Goal: Find specific fact: Find specific fact

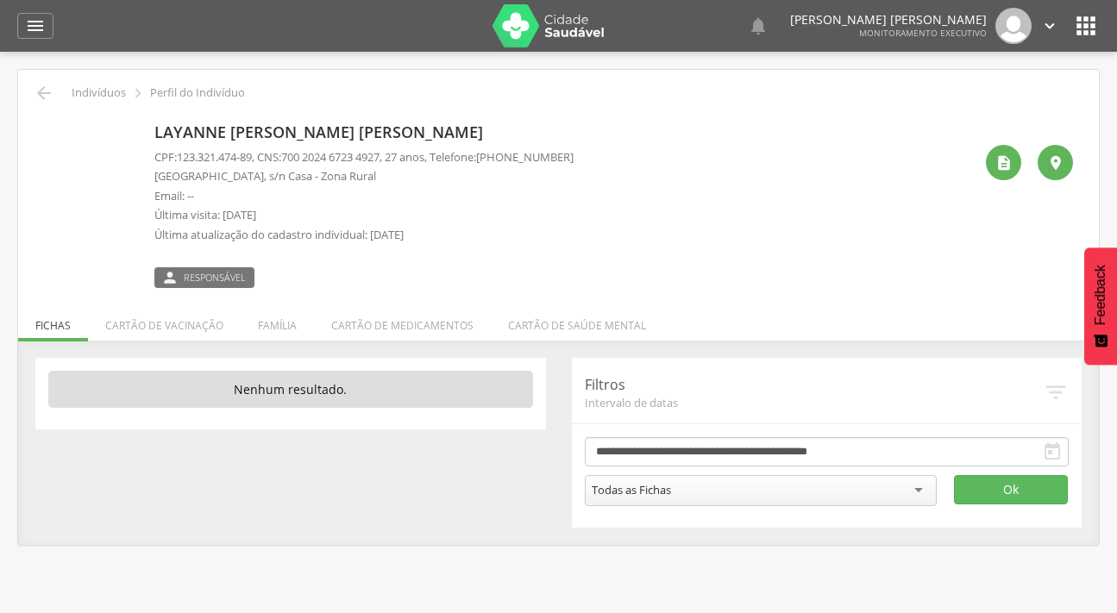
click at [33, 22] on icon "" at bounding box center [35, 26] width 21 height 21
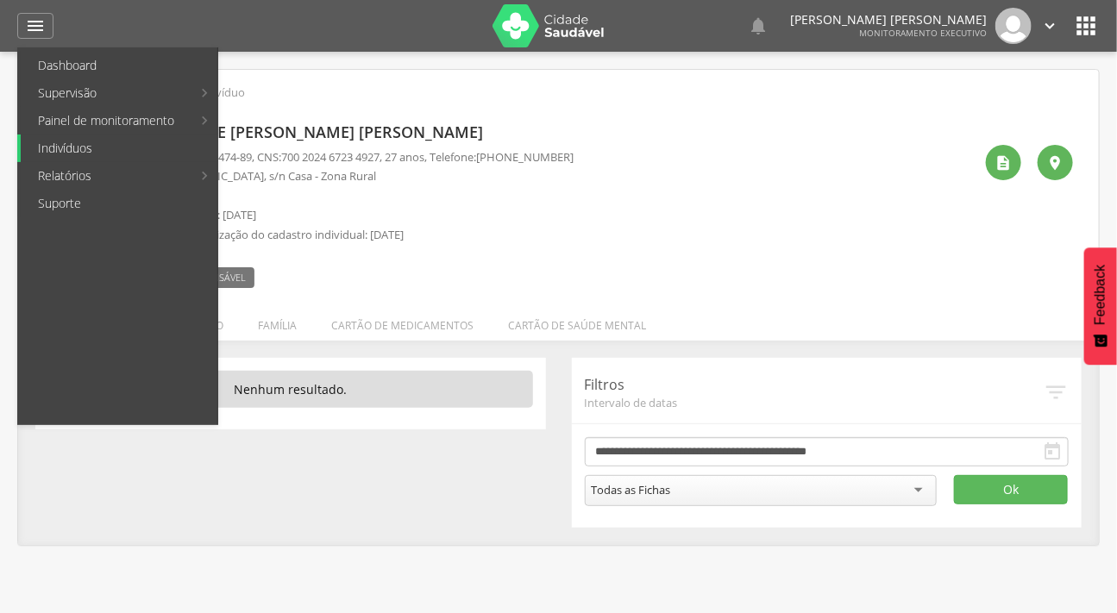
click at [63, 147] on link "Indivíduos" at bounding box center [119, 149] width 197 height 28
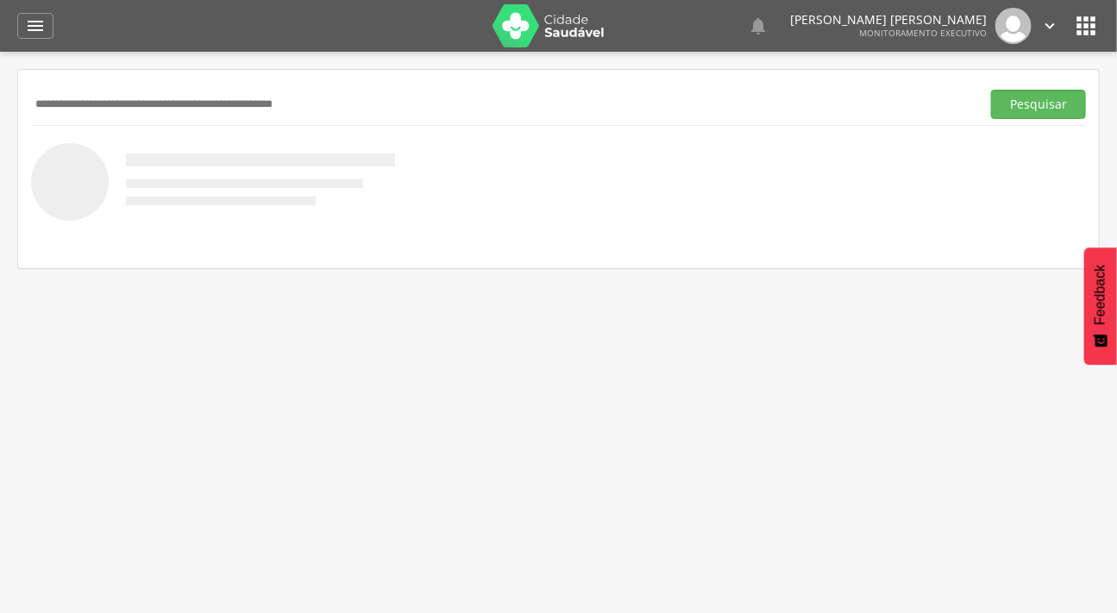
click at [105, 96] on input "text" at bounding box center [502, 104] width 943 height 29
drag, startPoint x: 129, startPoint y: 102, endPoint x: 61, endPoint y: 99, distance: 68.2
click at [61, 99] on input "**********" at bounding box center [502, 104] width 943 height 29
click at [138, 104] on input "**********" at bounding box center [502, 104] width 943 height 29
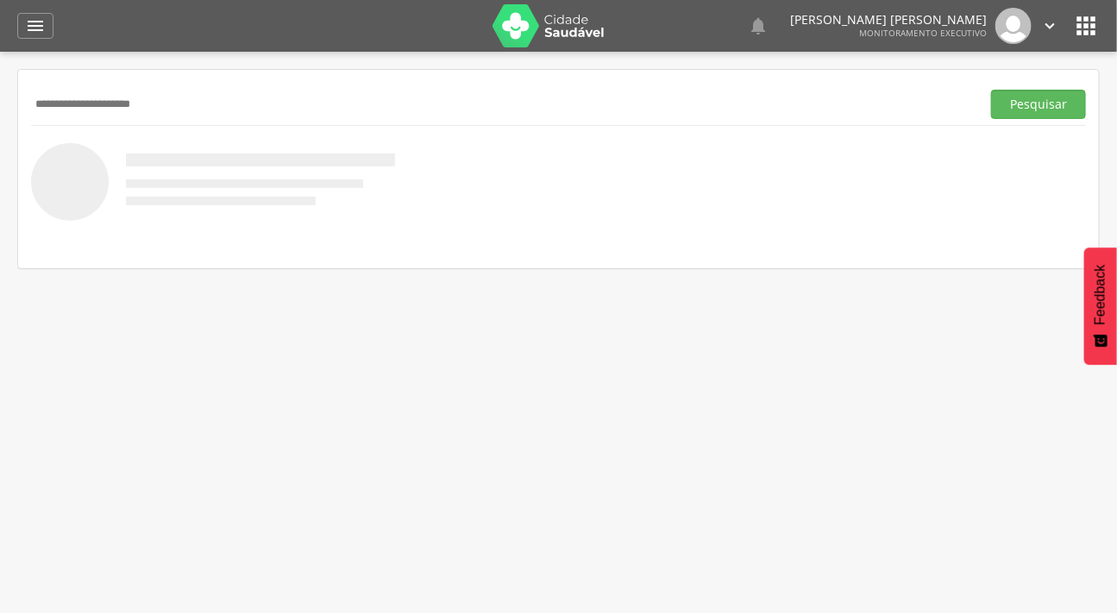
type input "**********"
click at [991, 90] on button "Pesquisar" at bounding box center [1038, 104] width 95 height 29
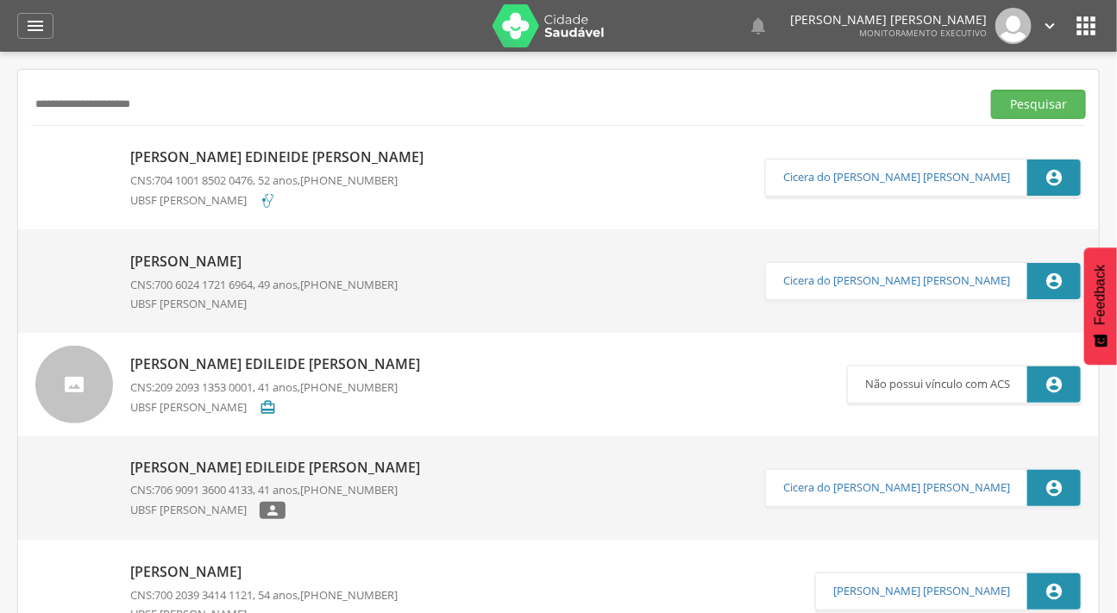
click at [116, 167] on link "[PERSON_NAME] Edineide [PERSON_NAME] CNS: 704 1001 8502 0476 , 52 anos, [PHONE_…" at bounding box center [400, 178] width 730 height 78
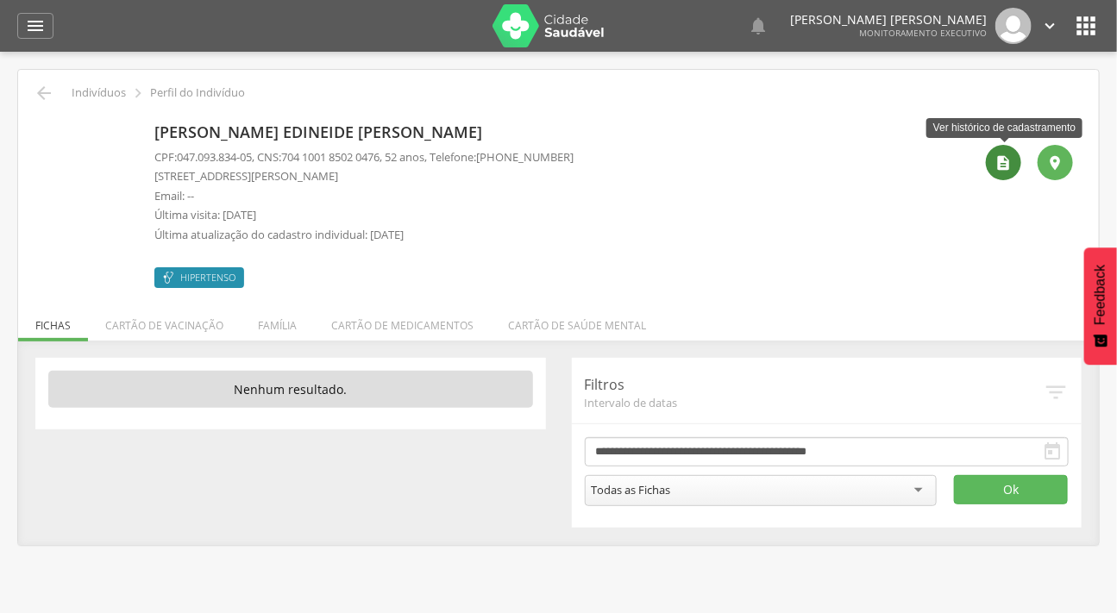
click at [1009, 156] on icon "" at bounding box center [1004, 162] width 17 height 17
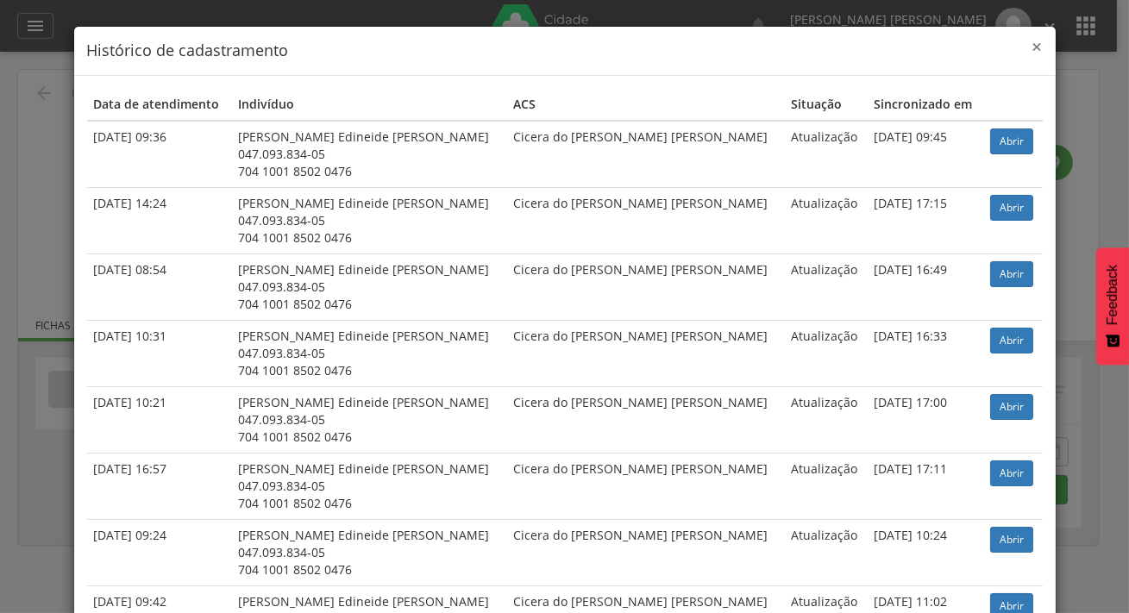
click at [1033, 47] on span "×" at bounding box center [1038, 47] width 10 height 24
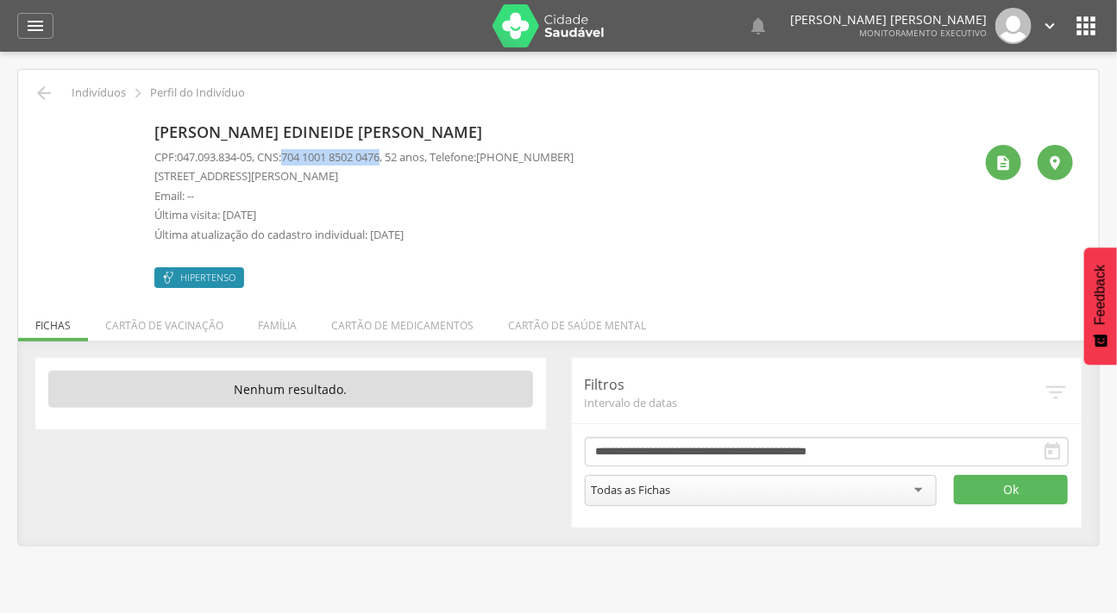
drag, startPoint x: 399, startPoint y: 155, endPoint x: 292, endPoint y: 149, distance: 107.1
click at [292, 149] on p "CPF: 047.093.834-05 , CNS: [PHONE_NUMBER] , 52 anos, Telefone: [PHONE_NUMBER]" at bounding box center [363, 157] width 419 height 16
copy p "704 1001 8502 0476"
click at [276, 321] on li "Família" at bounding box center [277, 321] width 73 height 41
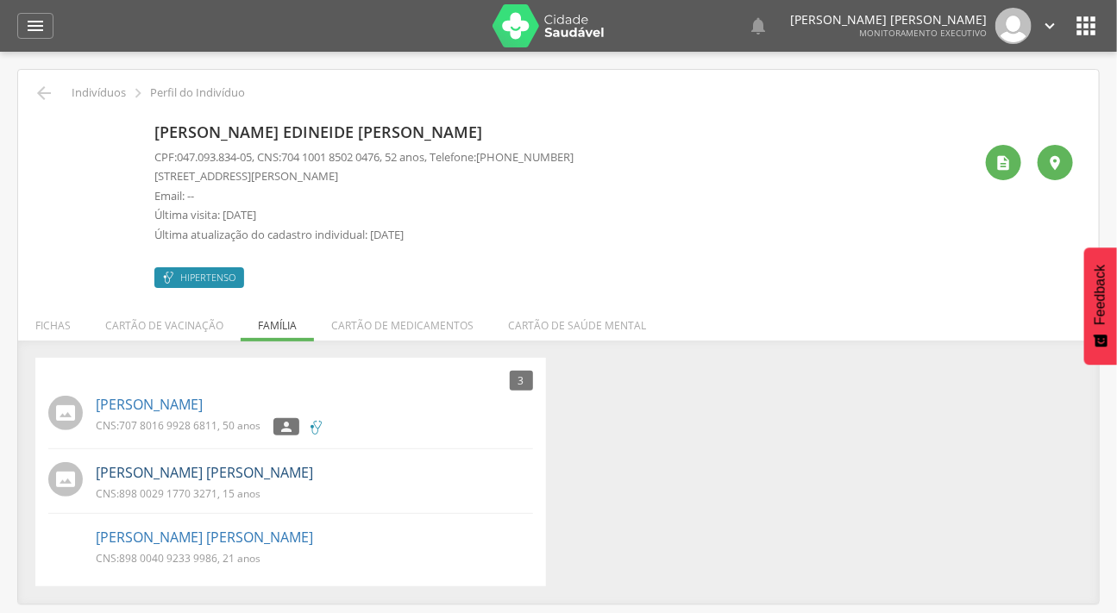
click at [170, 470] on link "[PERSON_NAME] [PERSON_NAME]" at bounding box center [204, 473] width 217 height 20
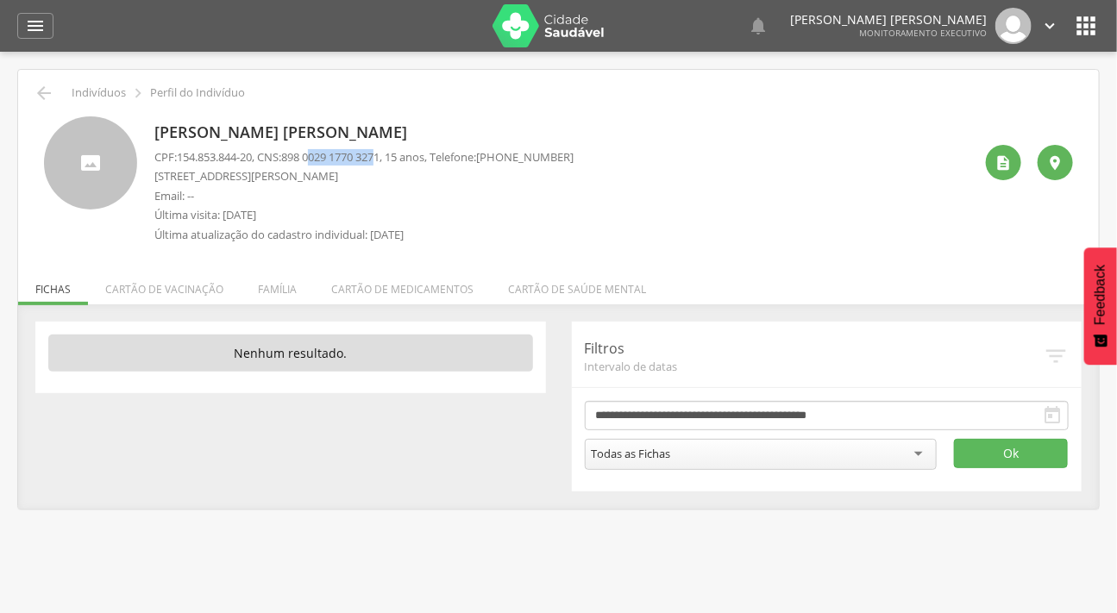
drag, startPoint x: 393, startPoint y: 157, endPoint x: 319, endPoint y: 148, distance: 73.9
click at [319, 149] on span "898 0029 1770 3271" at bounding box center [330, 157] width 98 height 16
click at [380, 156] on span "898 0029 1770 3271" at bounding box center [330, 157] width 98 height 16
drag, startPoint x: 396, startPoint y: 156, endPoint x: 298, endPoint y: 155, distance: 97.5
click at [298, 155] on span "898 0029 1770 3271" at bounding box center [330, 157] width 98 height 16
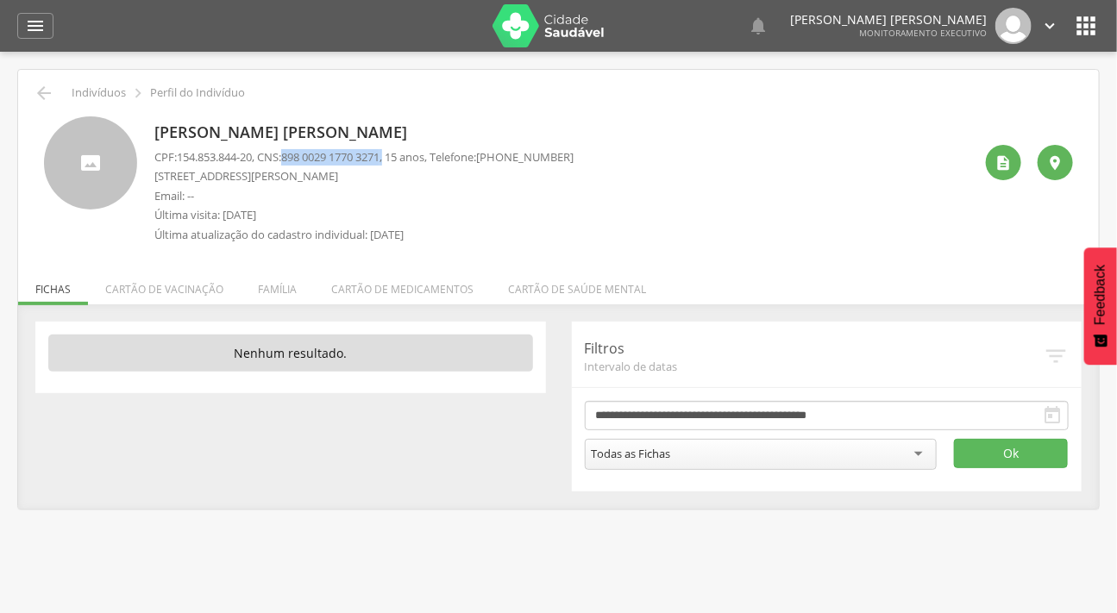
copy p "898 0029 1770 3271 ,"
click at [267, 291] on li "Família" at bounding box center [277, 285] width 73 height 41
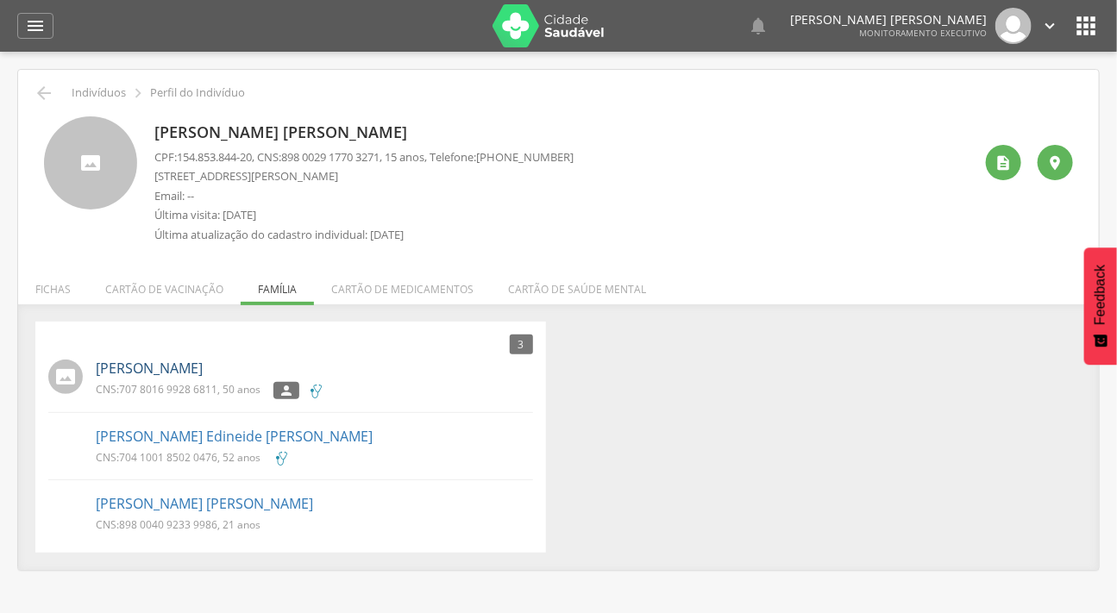
click at [173, 364] on link "[PERSON_NAME]" at bounding box center [149, 369] width 107 height 20
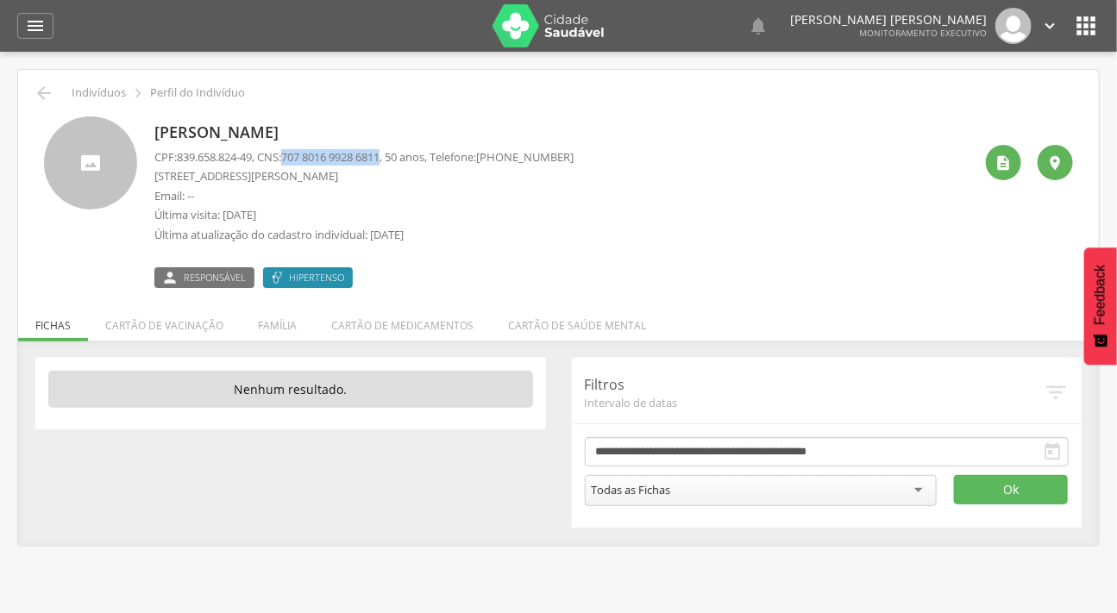
drag, startPoint x: 395, startPoint y: 155, endPoint x: 293, endPoint y: 154, distance: 101.8
click at [293, 154] on span "707 8016 9928 6811" at bounding box center [330, 157] width 98 height 16
copy span "707 8016 9928 6811"
click at [47, 81] on div " Indivíduos  Perfil do Indivíduo [PERSON_NAME] CPF: 839.658.824-49 , CNS: [PH…" at bounding box center [558, 307] width 1081 height 475
click at [35, 91] on icon "" at bounding box center [44, 93] width 21 height 21
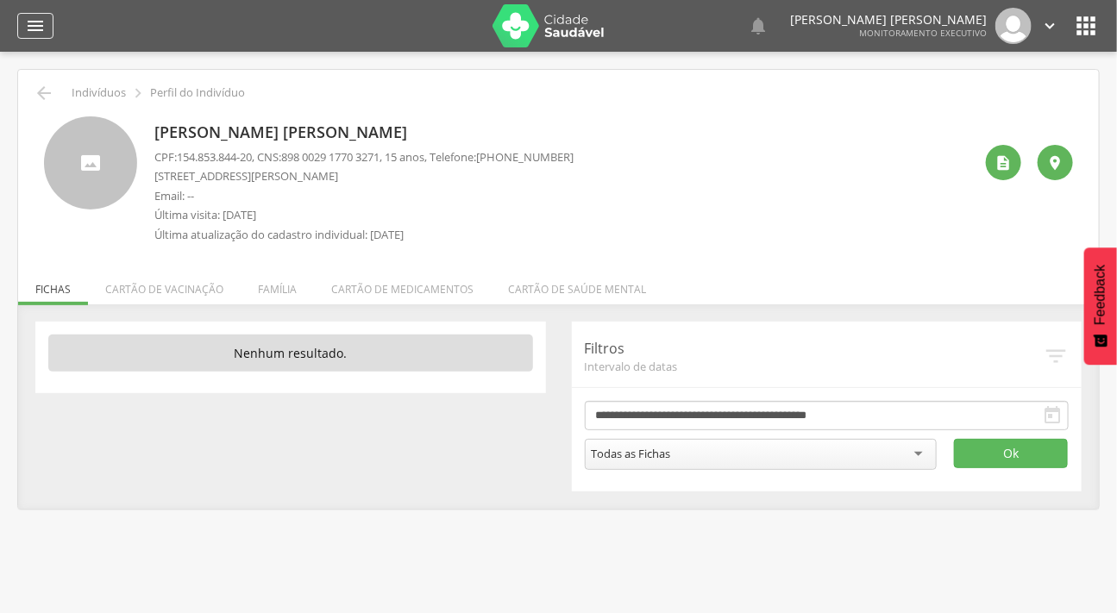
click at [35, 23] on icon "" at bounding box center [35, 26] width 21 height 21
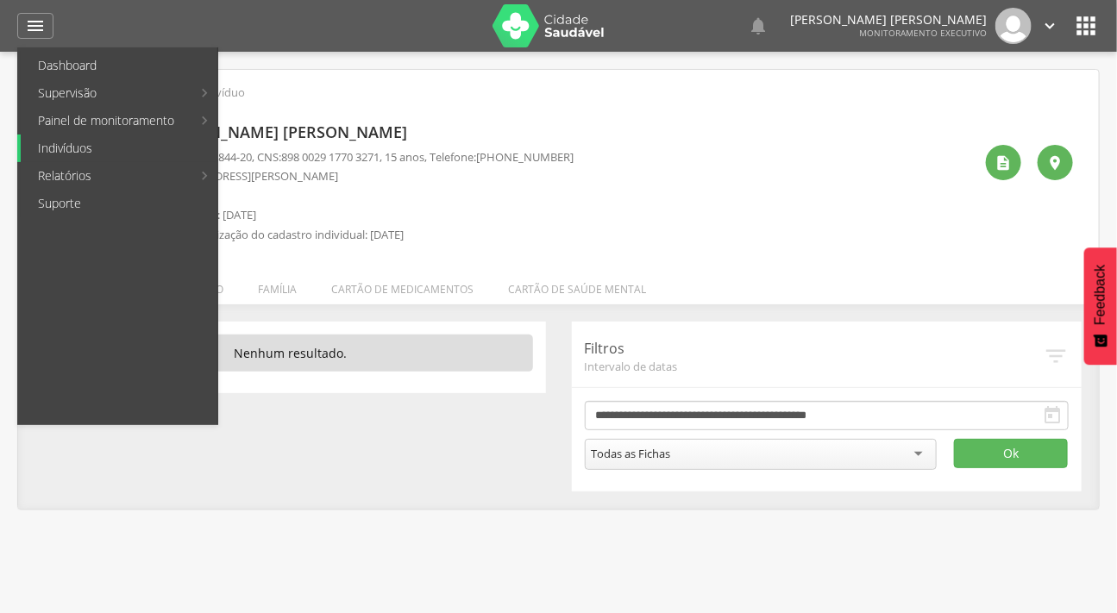
click at [70, 144] on link "Indivíduos" at bounding box center [119, 149] width 197 height 28
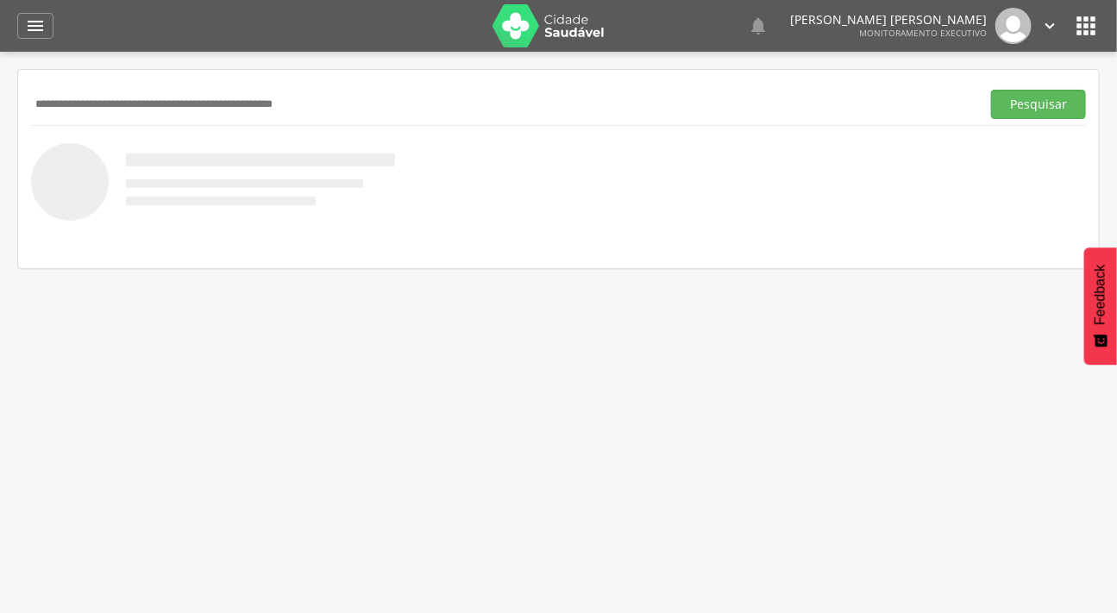
click at [81, 104] on input "text" at bounding box center [502, 104] width 943 height 29
click at [991, 90] on button "Pesquisar" at bounding box center [1038, 104] width 95 height 29
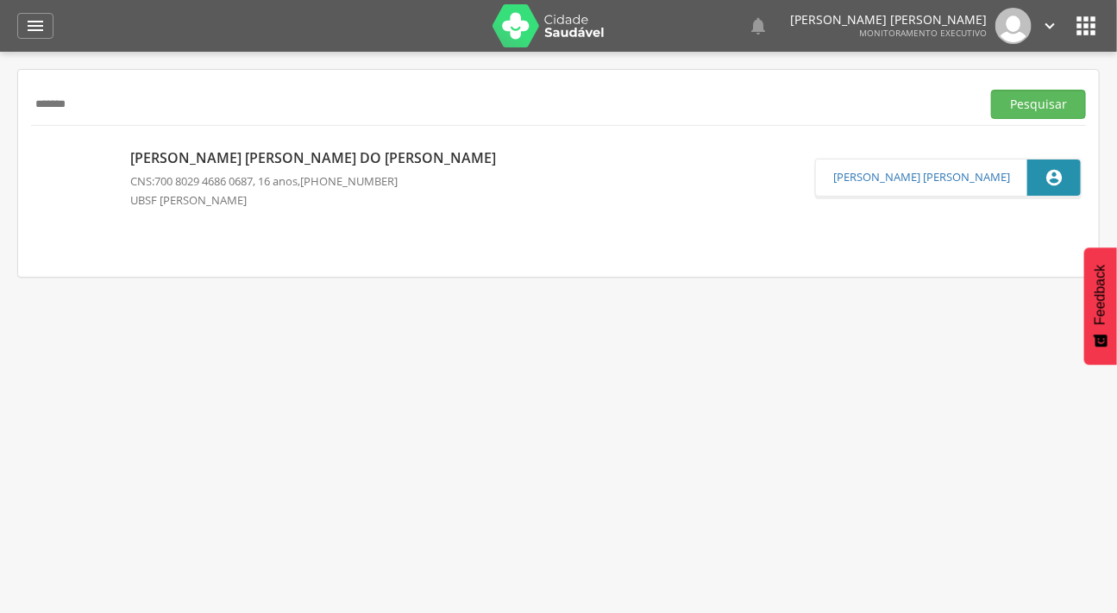
type input "*******"
click at [991, 90] on button "Pesquisar" at bounding box center [1038, 104] width 95 height 29
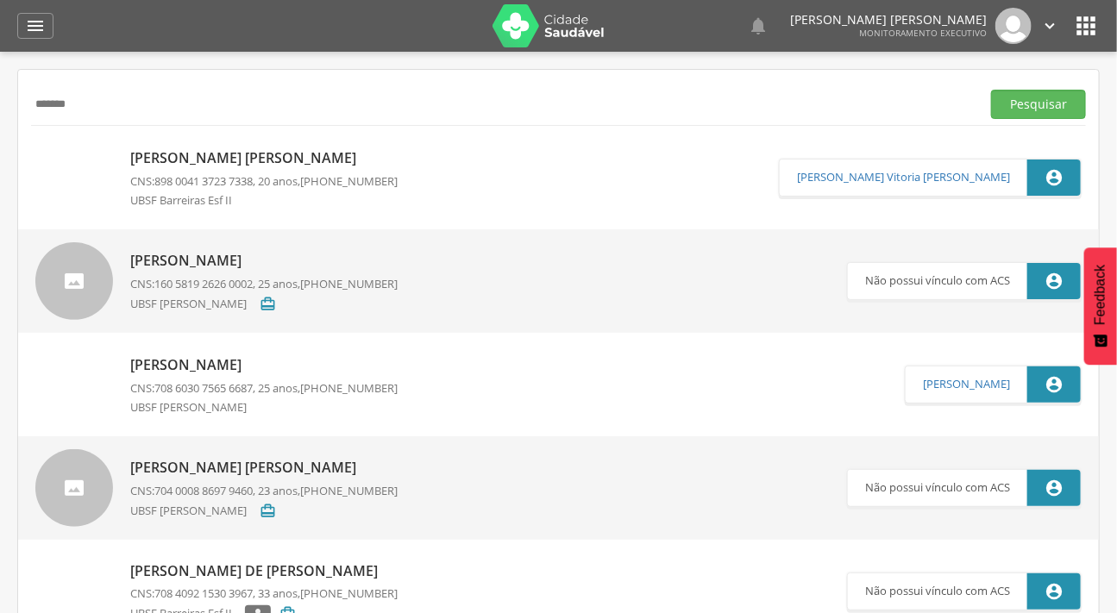
click at [98, 276] on div at bounding box center [74, 281] width 78 height 78
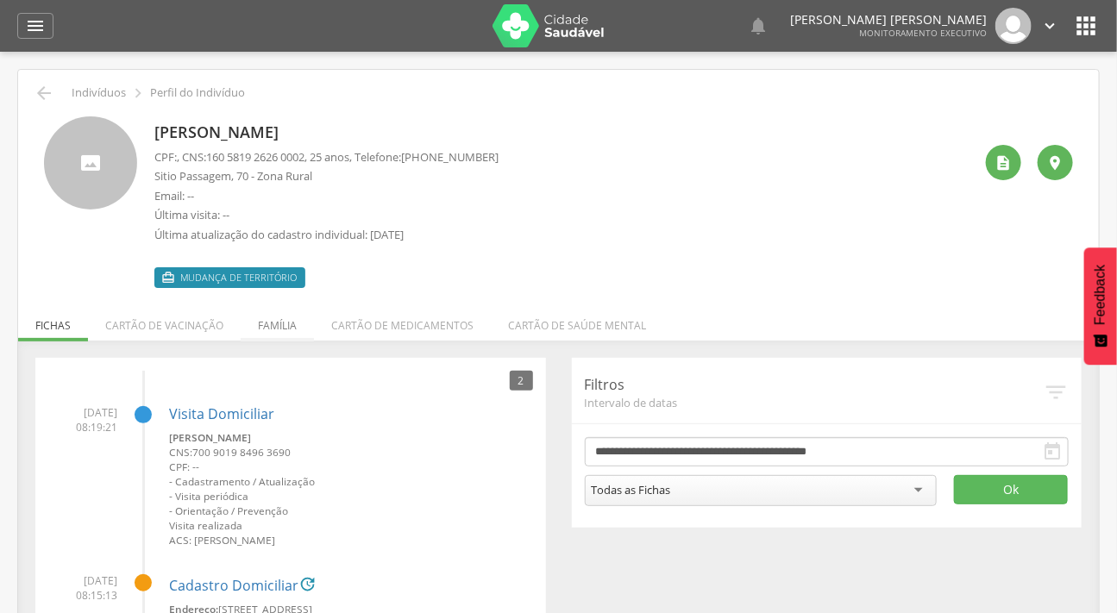
click at [273, 317] on li "Família" at bounding box center [277, 321] width 73 height 41
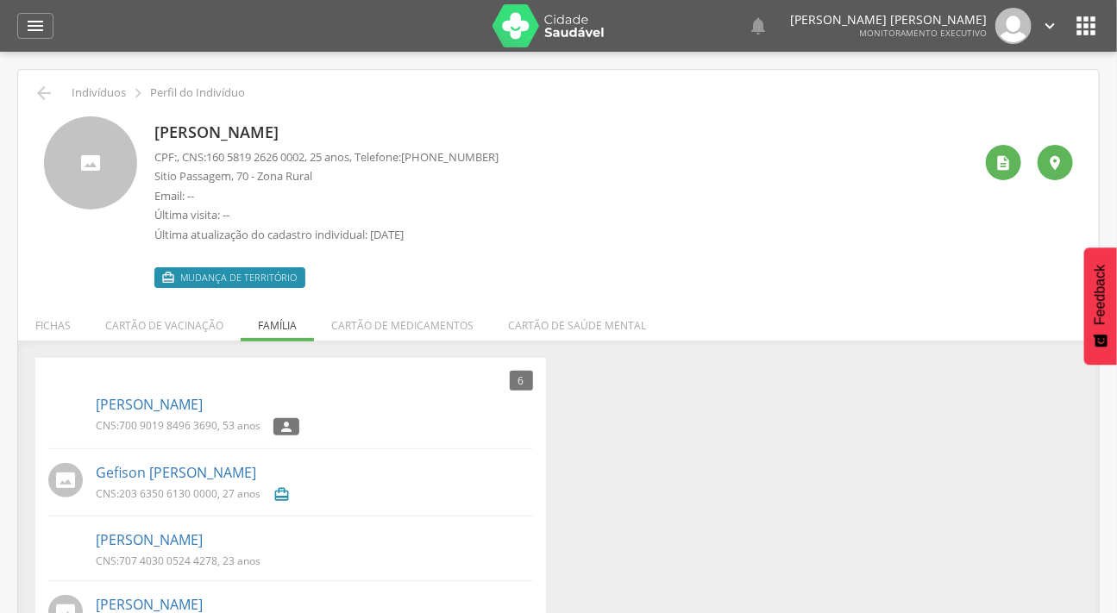
scroll to position [190, 0]
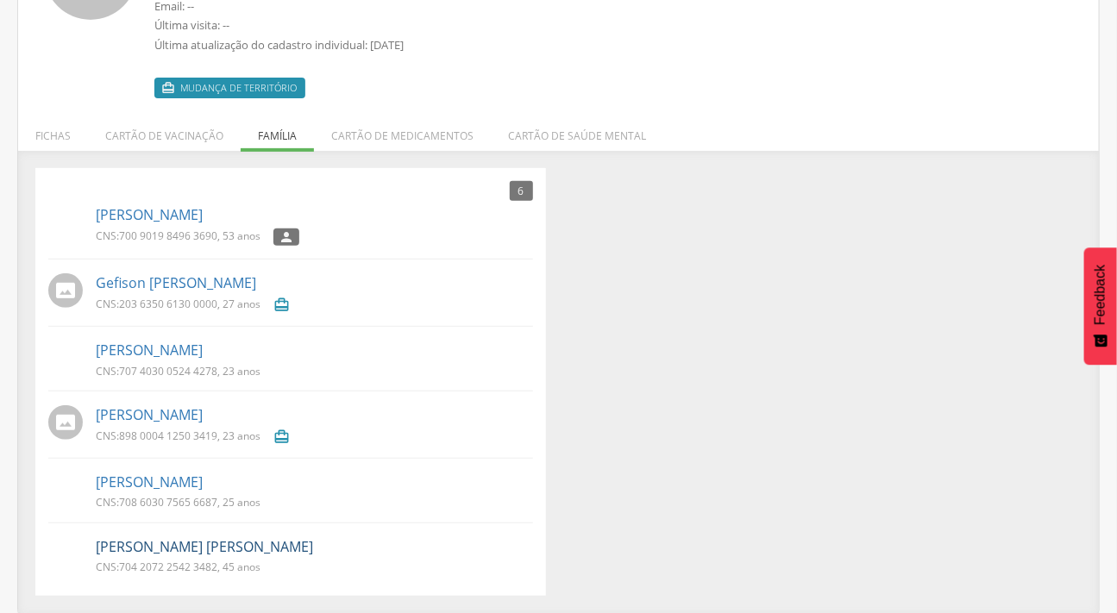
click at [179, 552] on link "[PERSON_NAME] [PERSON_NAME]" at bounding box center [204, 547] width 217 height 20
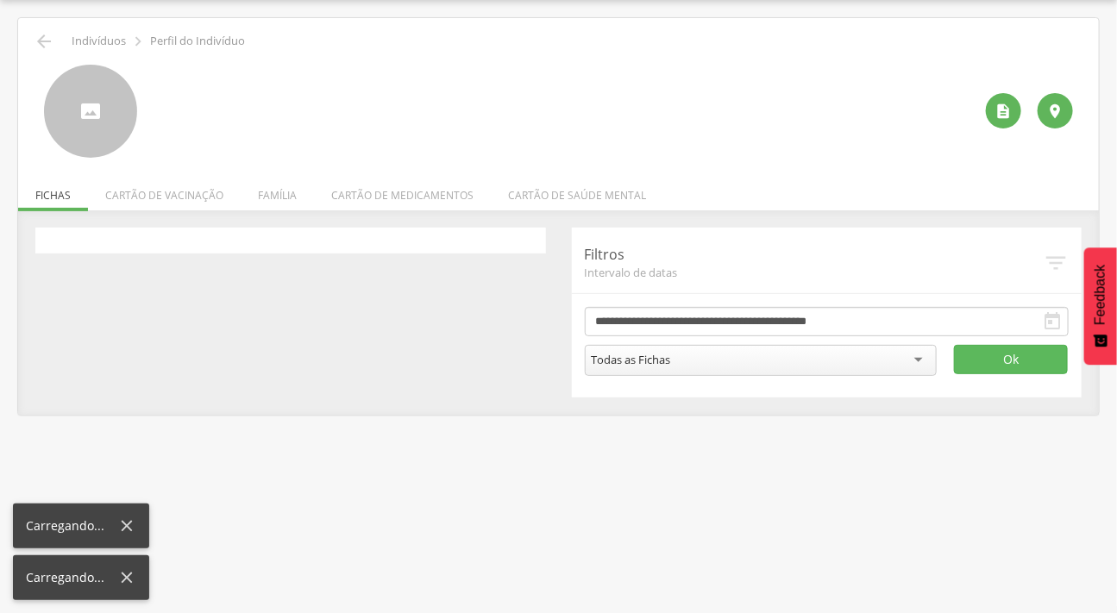
scroll to position [52, 0]
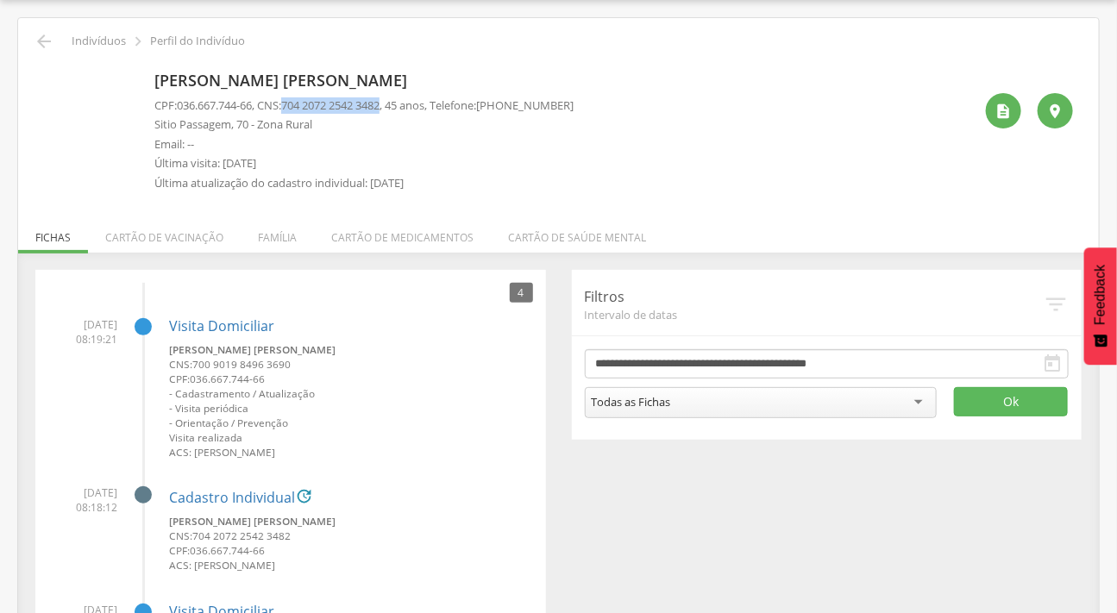
drag, startPoint x: 397, startPoint y: 103, endPoint x: 293, endPoint y: 108, distance: 103.7
click at [293, 108] on span "704 2072 2542 3482" at bounding box center [330, 105] width 98 height 16
copy span "704 2072 2542 3482"
click at [262, 237] on li "Família" at bounding box center [277, 233] width 73 height 41
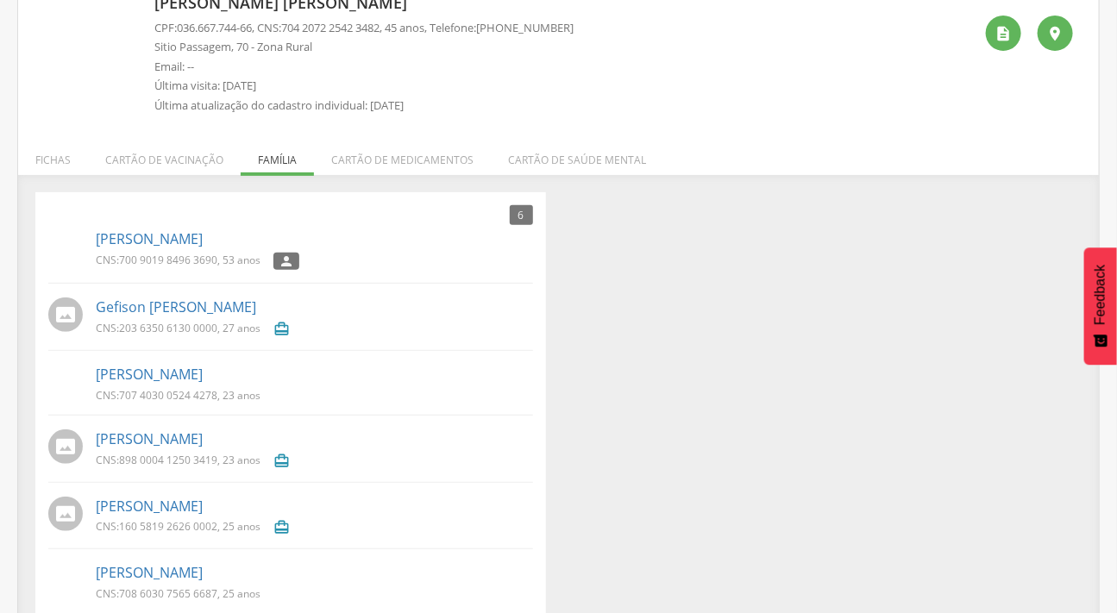
scroll to position [155, 0]
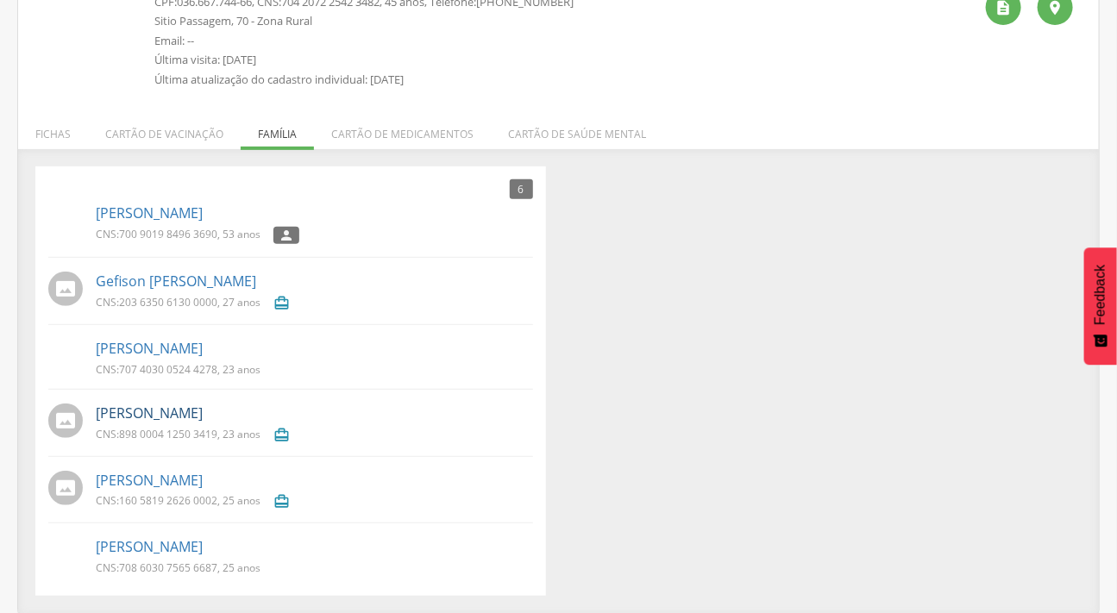
click at [167, 408] on link "[PERSON_NAME]" at bounding box center [149, 414] width 107 height 20
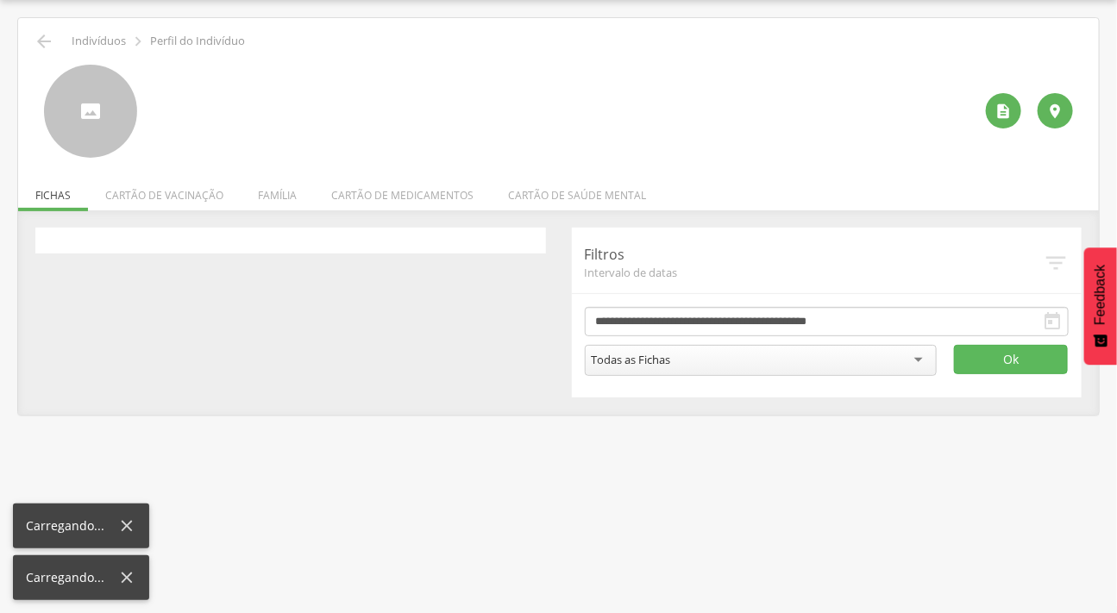
scroll to position [52, 0]
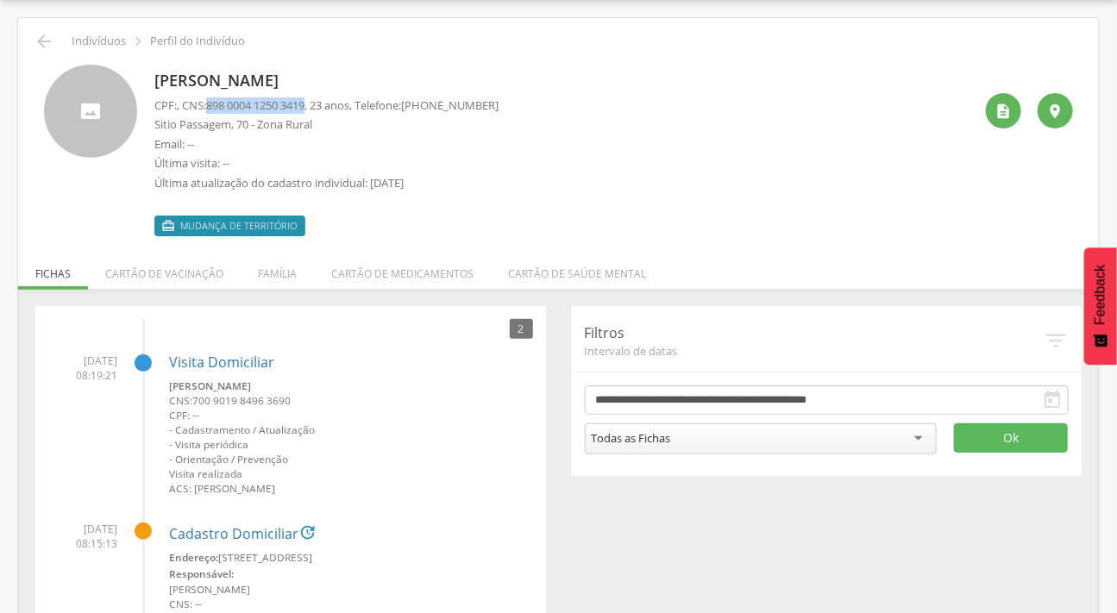
drag, startPoint x: 315, startPoint y: 103, endPoint x: 211, endPoint y: 97, distance: 103.7
click at [211, 97] on p "CPF: , CNS: [PHONE_NUMBER] , 23 anos, Telefone: [PHONE_NUMBER]" at bounding box center [326, 105] width 344 height 16
copy span "898 0004 1250 3419"
click at [276, 281] on li "Família" at bounding box center [277, 269] width 73 height 41
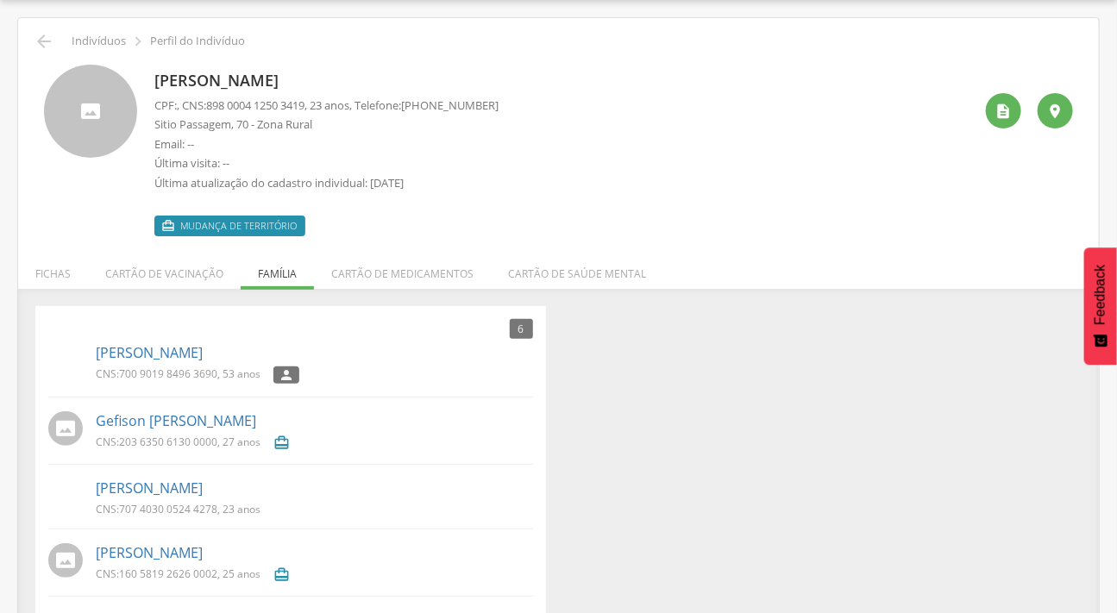
click at [180, 442] on span "203 6350 6130 0000" at bounding box center [168, 442] width 98 height 15
click at [179, 422] on link "Gefison [PERSON_NAME]" at bounding box center [176, 422] width 160 height 20
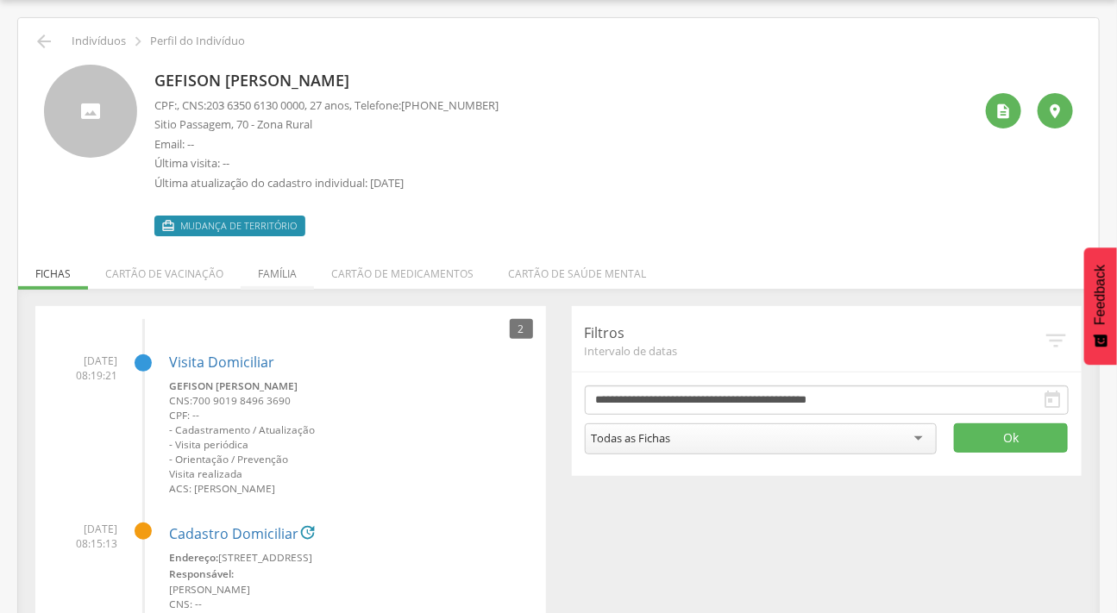
click at [286, 273] on li "Família" at bounding box center [277, 269] width 73 height 41
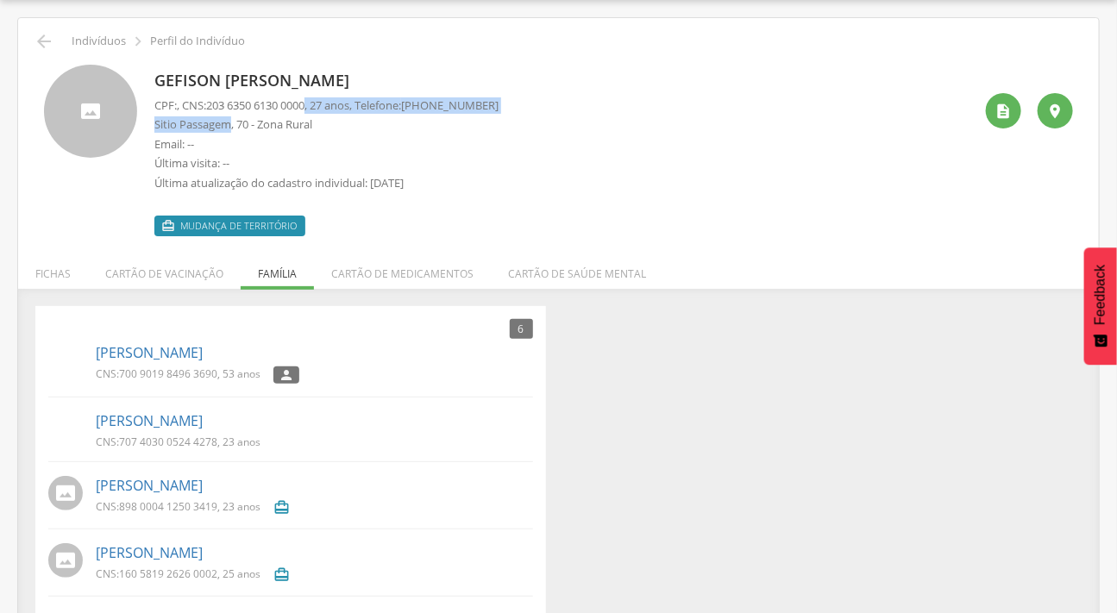
drag, startPoint x: 317, startPoint y: 103, endPoint x: 232, endPoint y: 120, distance: 87.1
click at [232, 120] on div "CPF: , CNS: [PHONE_NUMBER] , 27 anos, Telefone: [PHONE_NUMBER] Sitio Passagem, …" at bounding box center [326, 148] width 344 height 103
click at [330, 160] on p "Última visita: --" at bounding box center [326, 163] width 344 height 16
drag, startPoint x: 315, startPoint y: 104, endPoint x: 213, endPoint y: 104, distance: 101.8
click at [213, 104] on span "203 6350 6130 0000" at bounding box center [255, 105] width 98 height 16
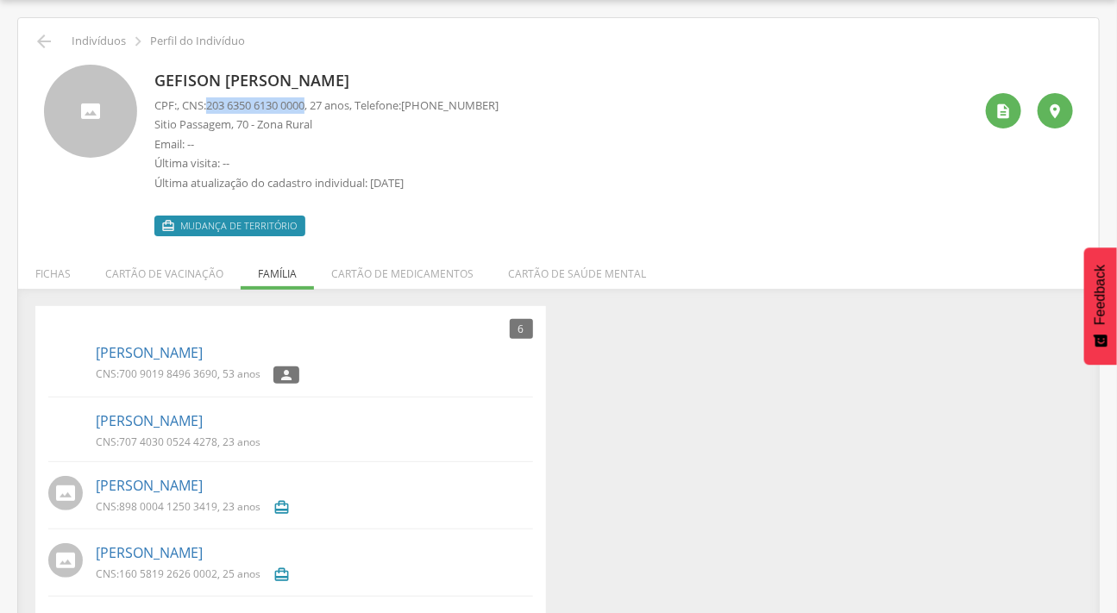
copy span "203 6350 6130 0000"
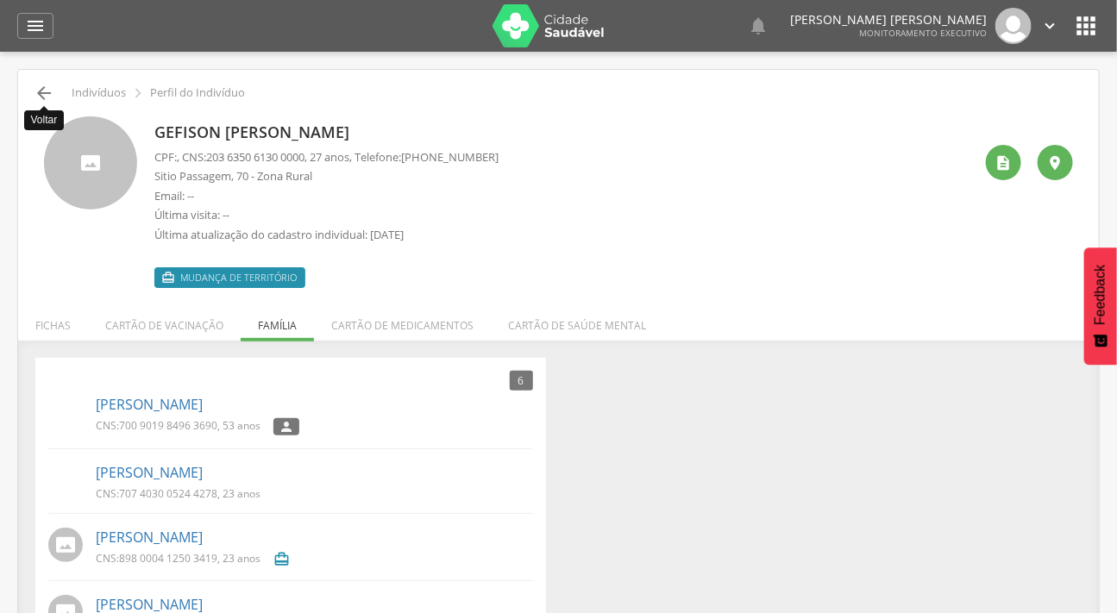
click at [49, 92] on icon "" at bounding box center [44, 93] width 21 height 21
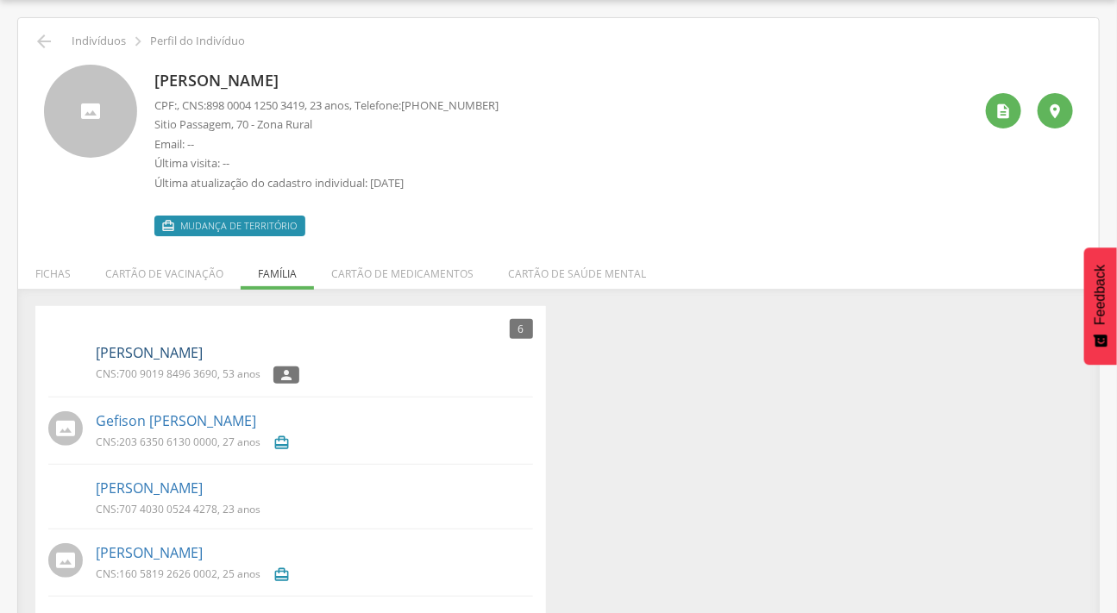
click at [181, 346] on link "[PERSON_NAME]" at bounding box center [149, 353] width 107 height 20
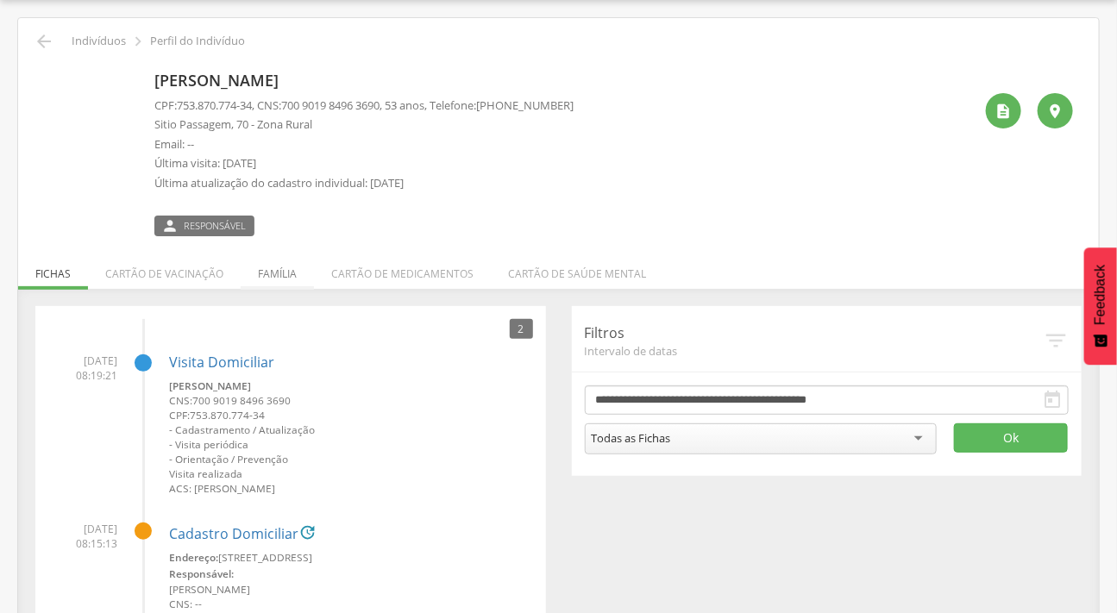
click at [260, 269] on li "Família" at bounding box center [277, 269] width 73 height 41
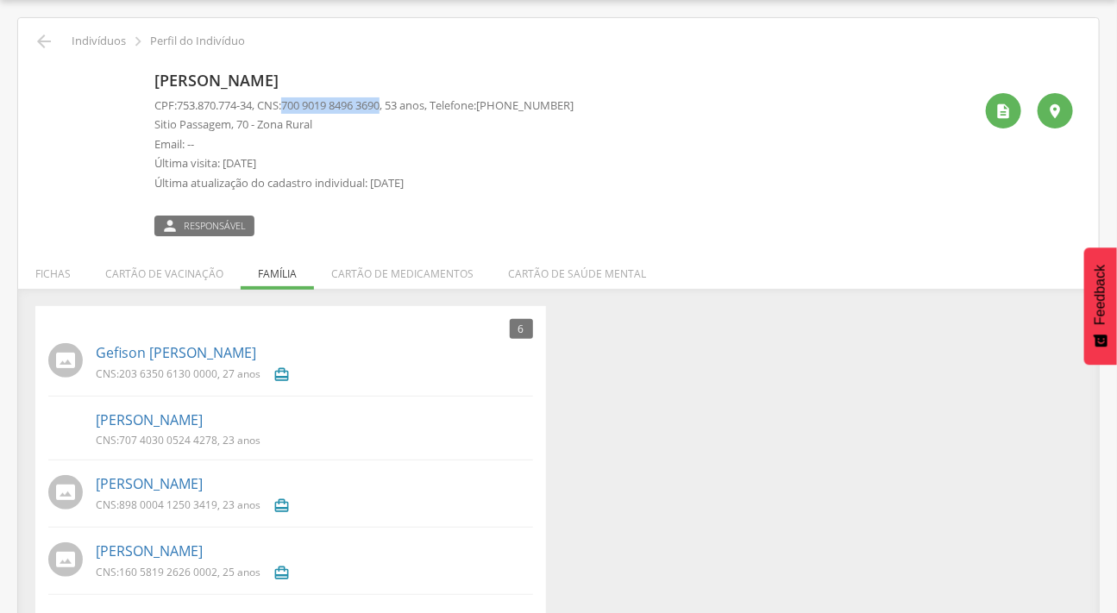
drag, startPoint x: 396, startPoint y: 106, endPoint x: 293, endPoint y: 101, distance: 102.8
click at [293, 101] on span "700 9019 8496 3690" at bounding box center [330, 105] width 98 height 16
copy span "700 9019 8496 3690"
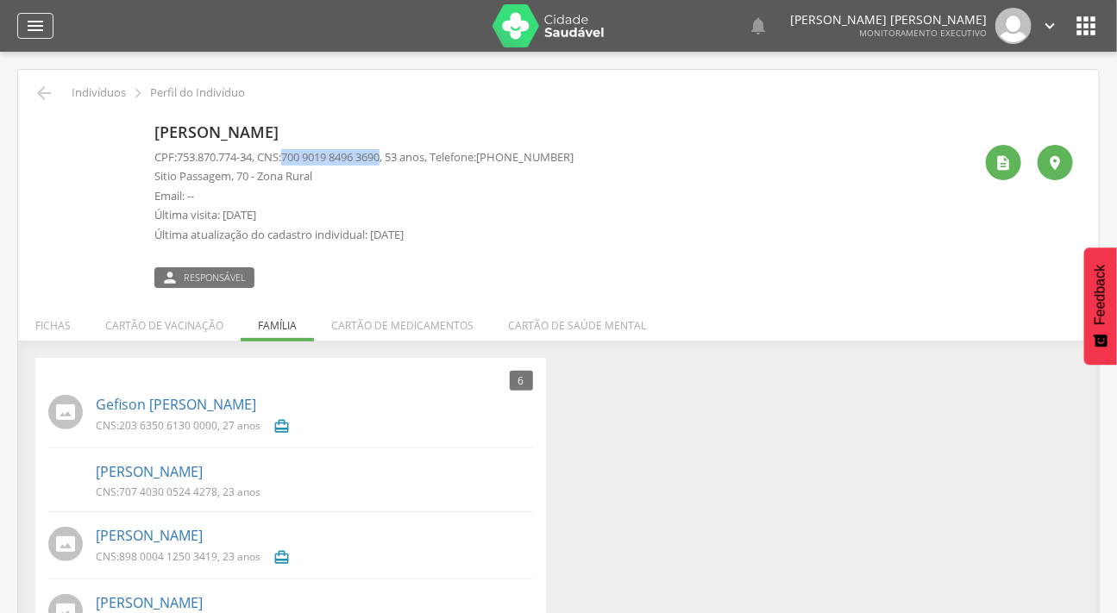
click at [37, 17] on icon "" at bounding box center [35, 26] width 21 height 21
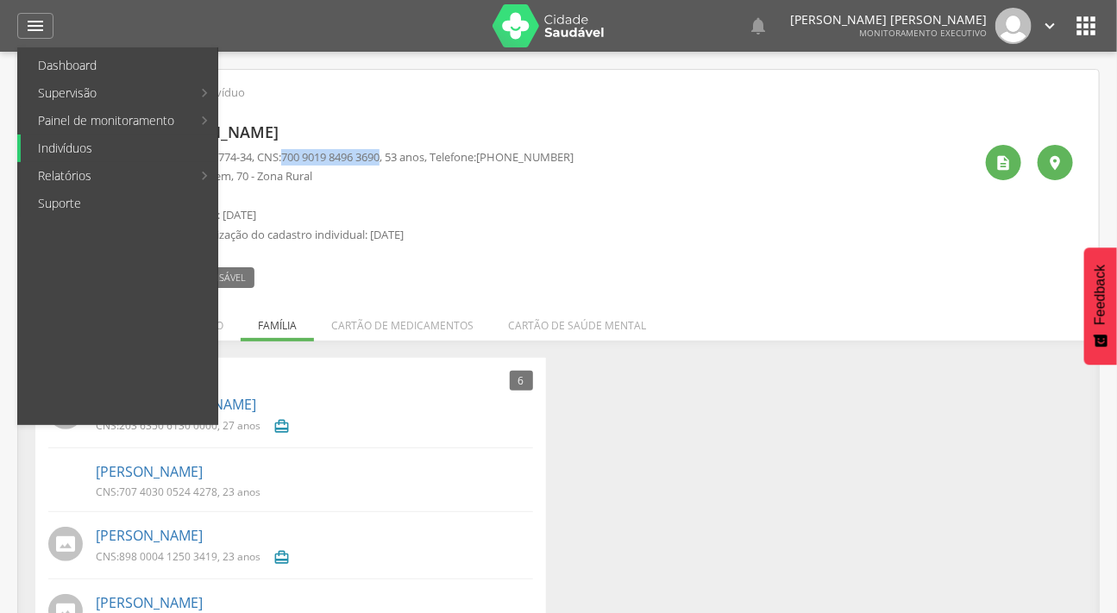
click at [64, 149] on link "Indivíduos" at bounding box center [119, 149] width 197 height 28
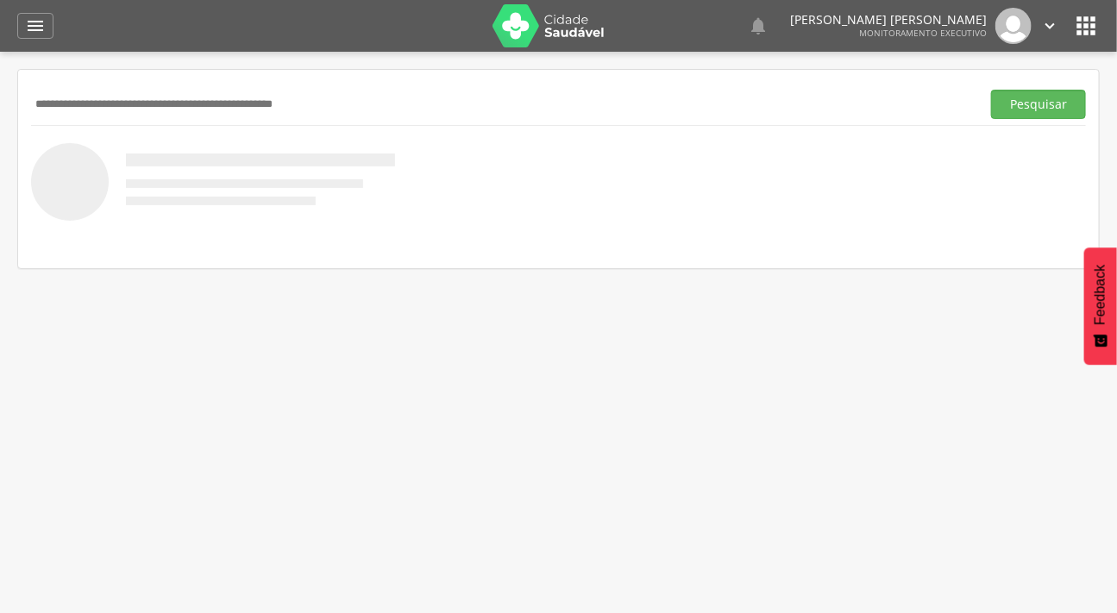
click at [86, 91] on input "text" at bounding box center [502, 104] width 943 height 29
type input "*"
click at [129, 115] on input "text" at bounding box center [502, 104] width 943 height 29
type input "**********"
click at [991, 90] on button "Pesquisar" at bounding box center [1038, 104] width 95 height 29
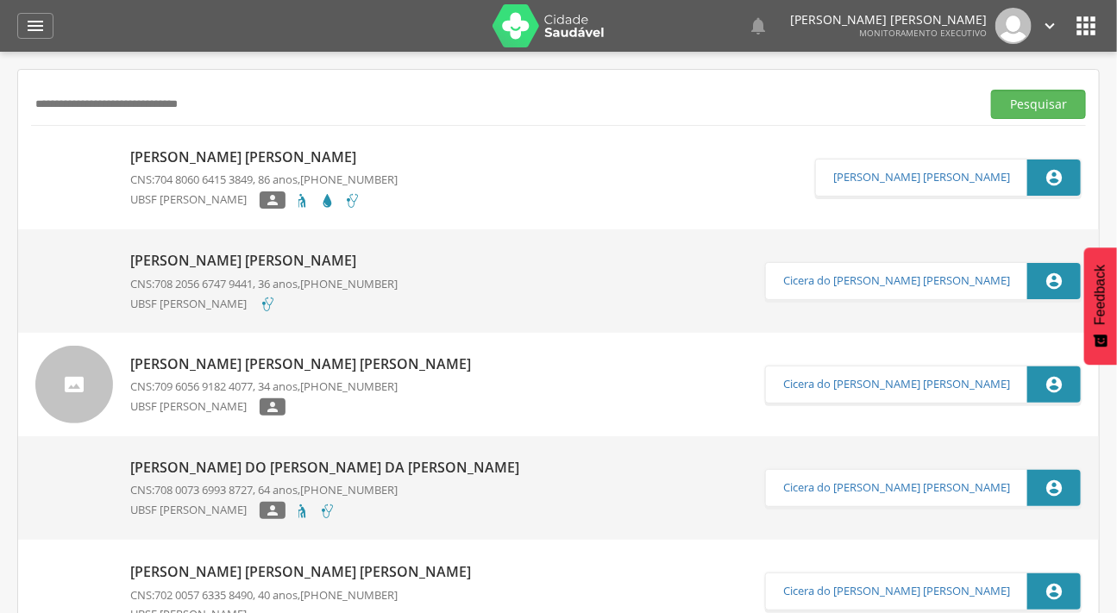
scroll to position [156, 0]
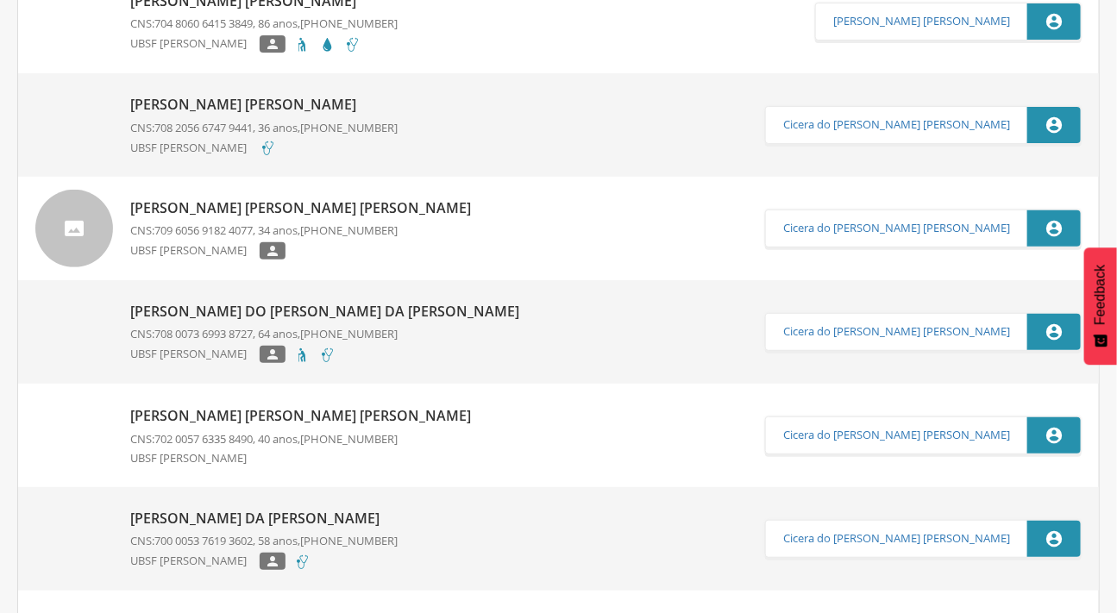
click at [94, 406] on img at bounding box center [74, 406] width 78 height 0
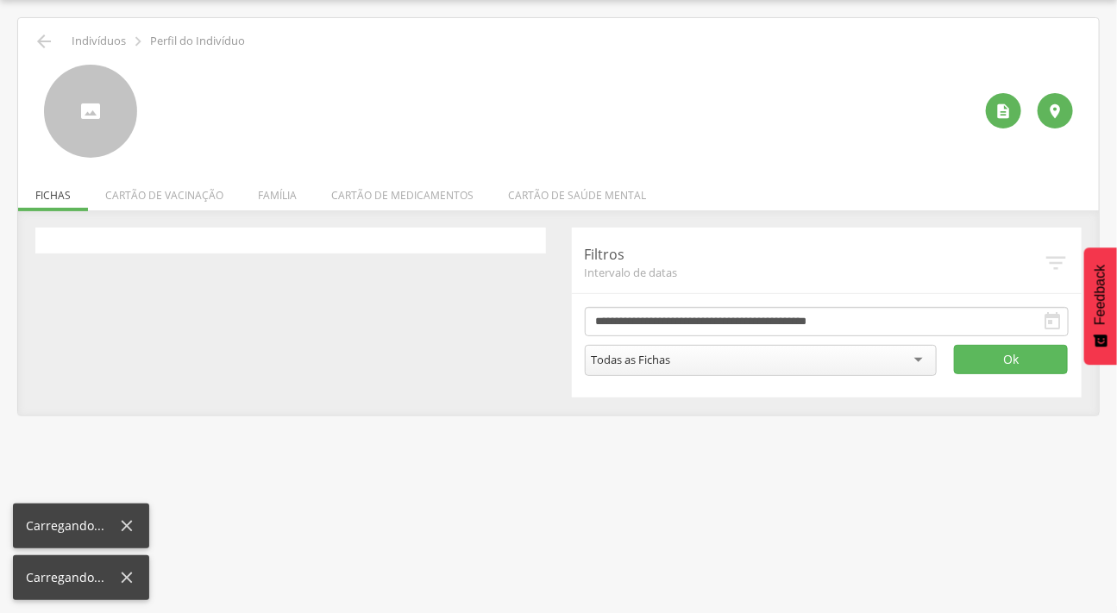
scroll to position [52, 0]
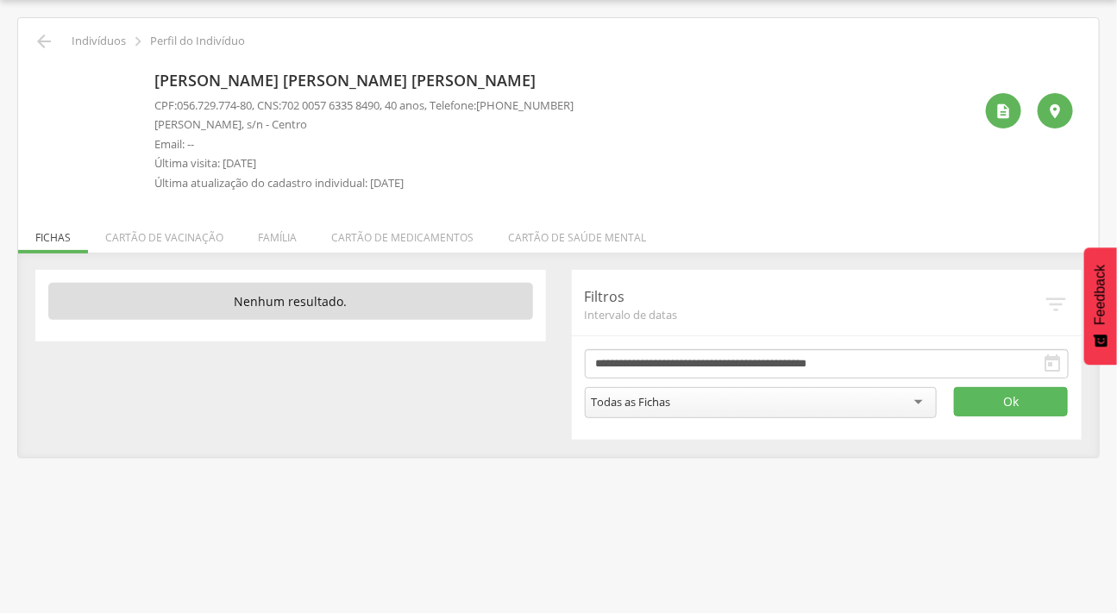
click at [44, 74] on img at bounding box center [44, 74] width 0 height 0
click at [261, 240] on li "Família" at bounding box center [277, 233] width 73 height 41
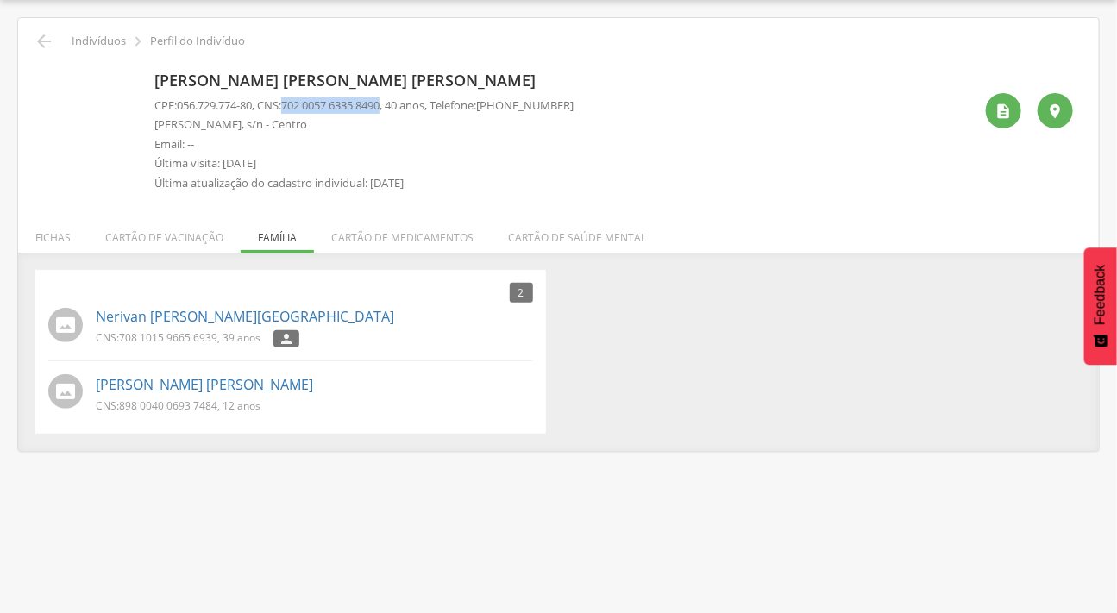
drag, startPoint x: 396, startPoint y: 105, endPoint x: 292, endPoint y: 82, distance: 106.1
click at [293, 102] on span "702 0057 6335 8490" at bounding box center [330, 105] width 98 height 16
copy span "702 0057 6335 8490"
click at [184, 311] on link "Nerivan Alvares de Lima" at bounding box center [245, 317] width 298 height 20
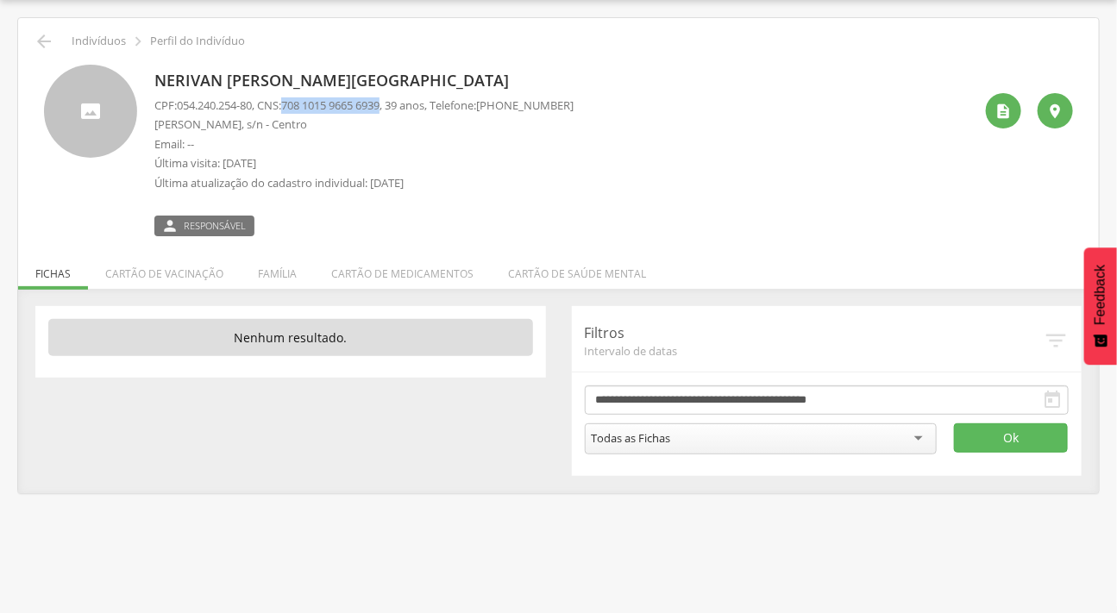
drag, startPoint x: 397, startPoint y: 103, endPoint x: 294, endPoint y: 108, distance: 102.8
click at [295, 108] on span "708 1015 9665 6939" at bounding box center [330, 105] width 98 height 16
copy span "708 1015 9665 6939"
click at [285, 274] on li "Família" at bounding box center [277, 269] width 73 height 41
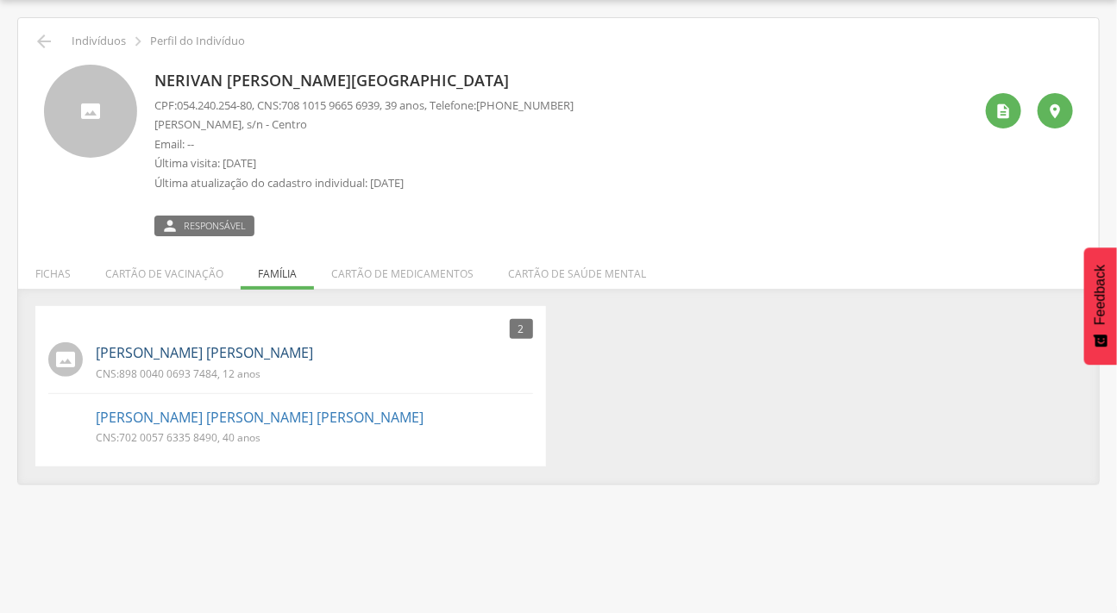
click at [164, 345] on link "Maria Cecília Amorim de Lima" at bounding box center [204, 353] width 217 height 20
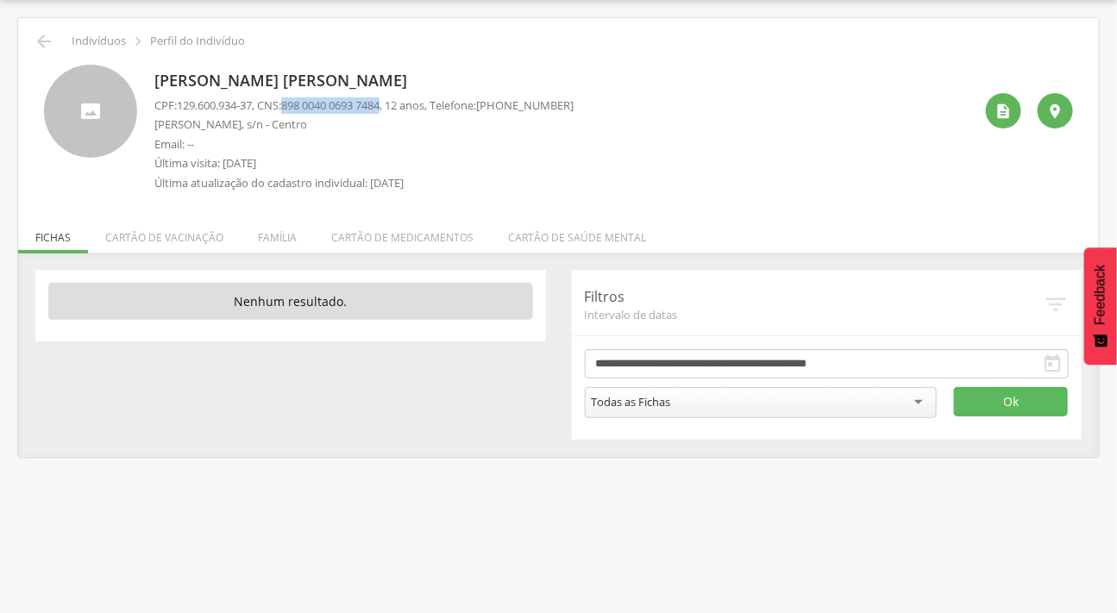
drag, startPoint x: 395, startPoint y: 104, endPoint x: 294, endPoint y: 103, distance: 101.0
click at [294, 103] on span "898 0040 0693 7484" at bounding box center [330, 105] width 98 height 16
copy span "898 0040 0693 7484"
